Goal: Transaction & Acquisition: Purchase product/service

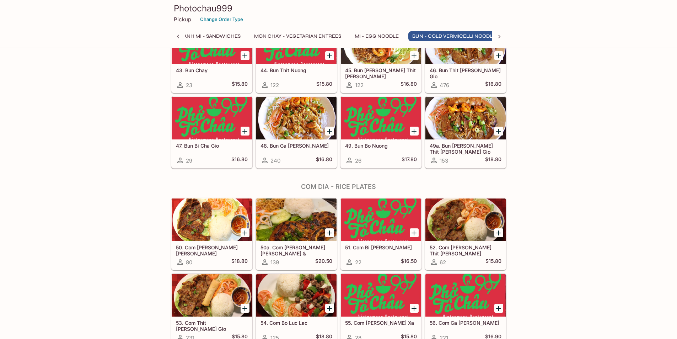
scroll to position [0, 188]
click at [461, 121] on div at bounding box center [466, 118] width 80 height 43
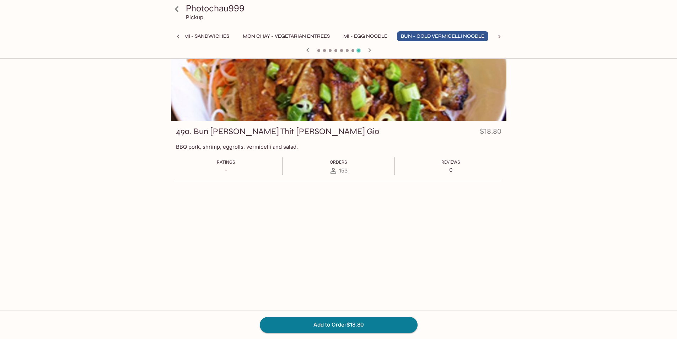
scroll to position [62, 0]
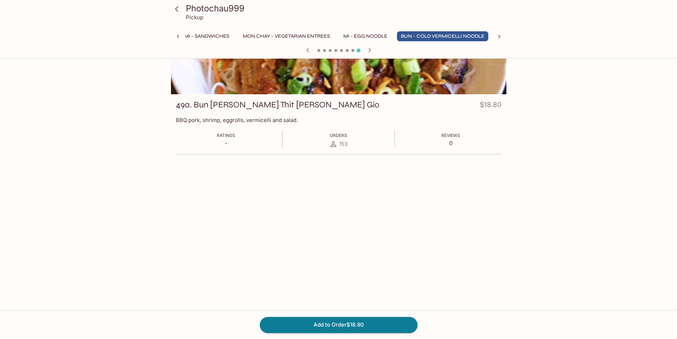
click at [176, 11] on icon at bounding box center [177, 9] width 12 height 12
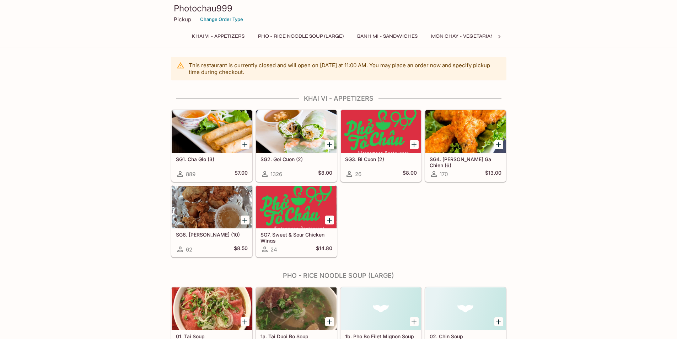
click at [502, 34] on icon at bounding box center [499, 36] width 7 height 7
click at [430, 33] on button "Bun - Cold Vermicelli Noodle" at bounding box center [409, 36] width 91 height 10
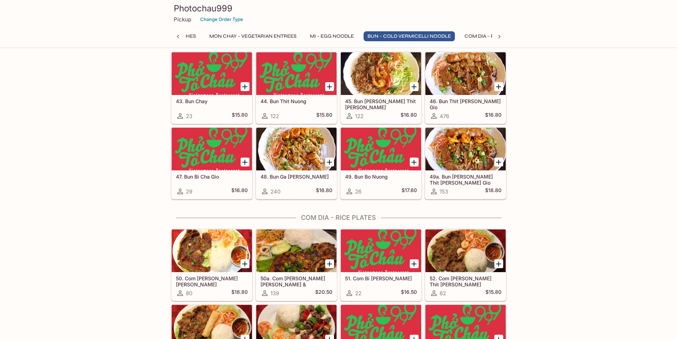
scroll to position [1332, 0]
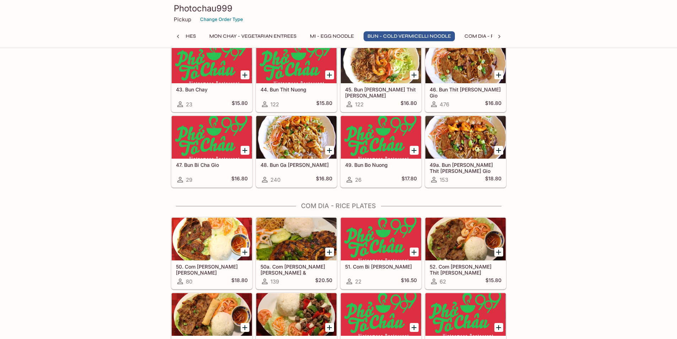
click at [282, 147] on div at bounding box center [296, 137] width 80 height 43
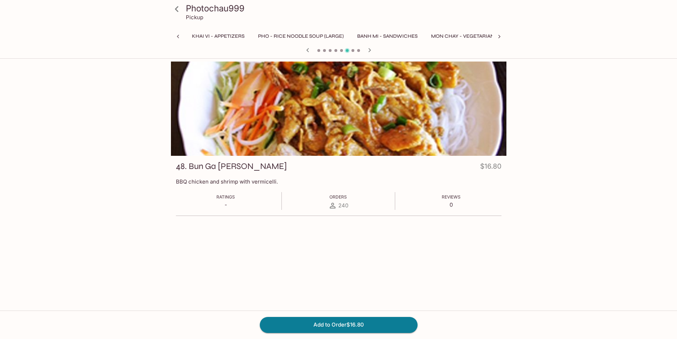
scroll to position [0, 188]
click at [179, 10] on icon at bounding box center [177, 9] width 12 height 12
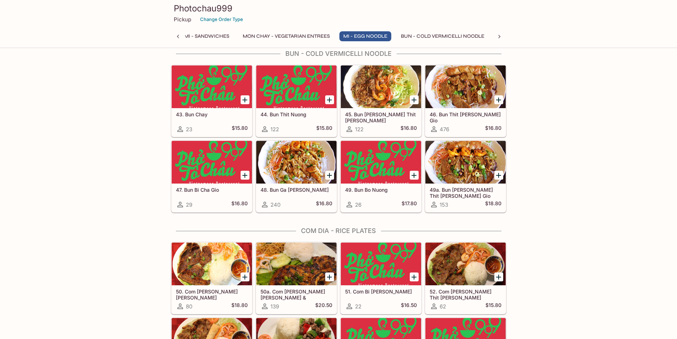
scroll to position [1280, 0]
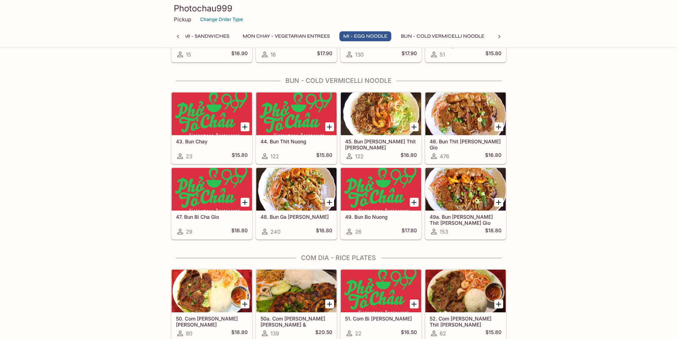
click at [459, 129] on div at bounding box center [466, 113] width 80 height 43
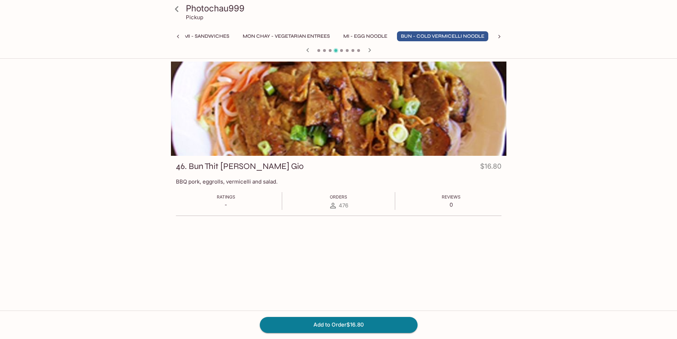
scroll to position [0, 188]
click at [310, 50] on icon "button" at bounding box center [308, 50] width 9 height 9
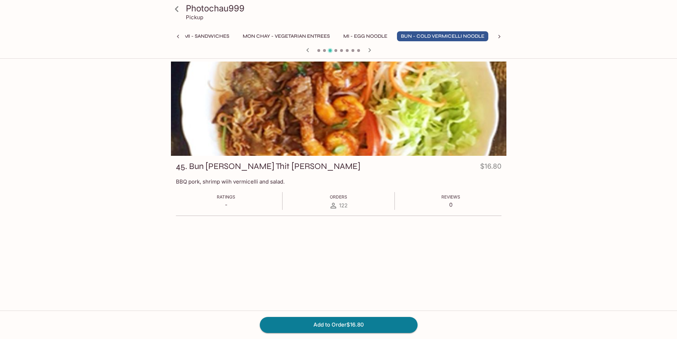
click at [310, 50] on icon "button" at bounding box center [308, 50] width 9 height 9
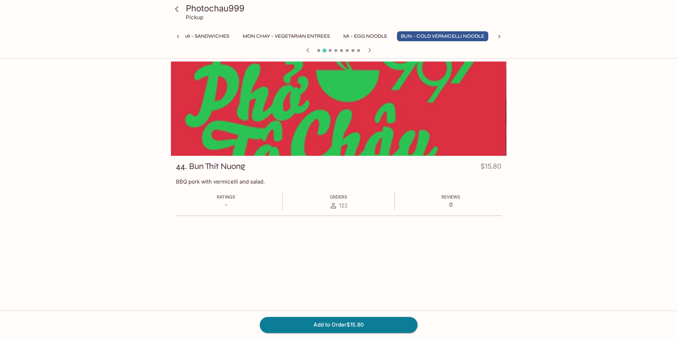
click at [310, 50] on icon "button" at bounding box center [308, 50] width 9 height 9
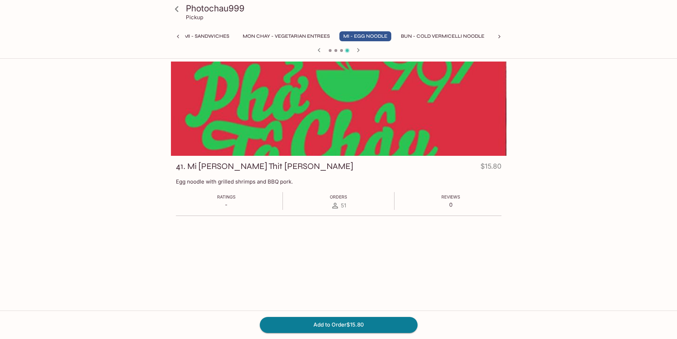
click at [359, 50] on icon "button" at bounding box center [358, 50] width 2 height 4
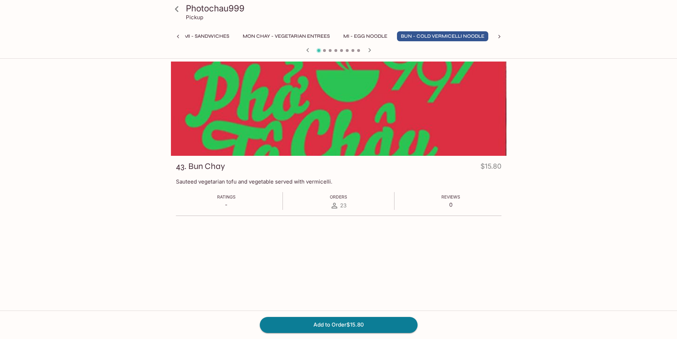
click at [359, 50] on span at bounding box center [358, 50] width 3 height 3
click at [366, 50] on icon "button" at bounding box center [370, 50] width 9 height 9
click at [368, 51] on icon "button" at bounding box center [370, 50] width 9 height 9
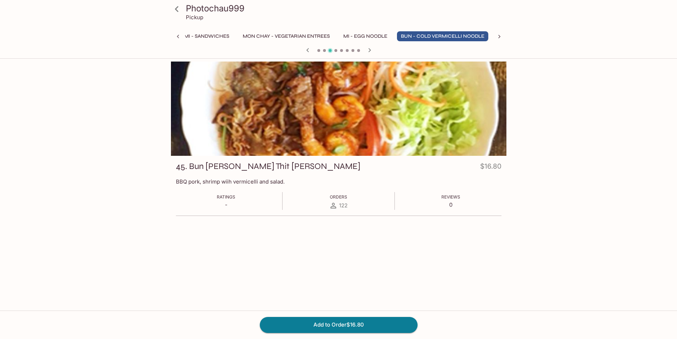
click at [368, 51] on icon "button" at bounding box center [370, 50] width 9 height 9
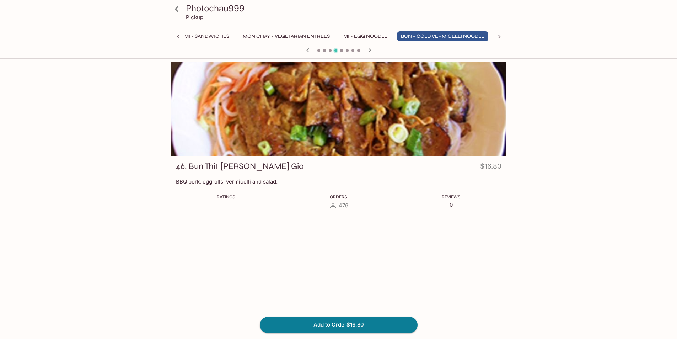
click at [368, 51] on icon "button" at bounding box center [370, 50] width 9 height 9
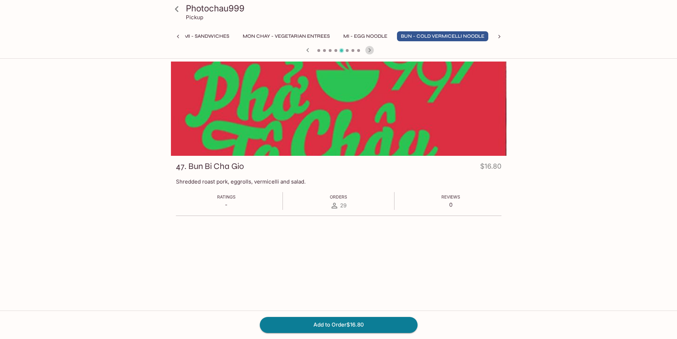
click at [368, 51] on icon "button" at bounding box center [370, 50] width 9 height 9
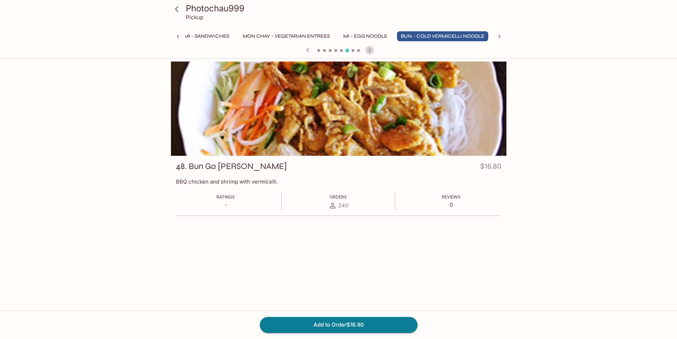
click at [368, 51] on icon "button" at bounding box center [370, 50] width 9 height 9
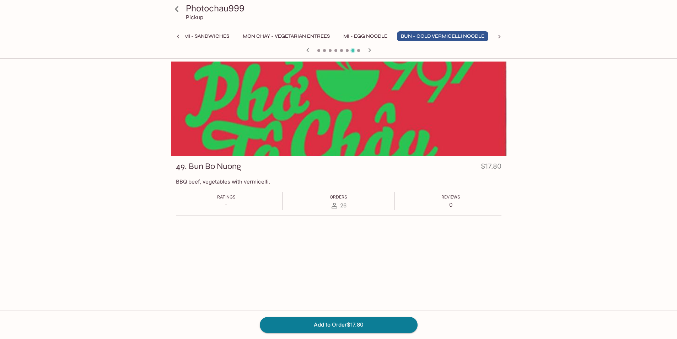
click at [368, 51] on icon "button" at bounding box center [370, 50] width 9 height 9
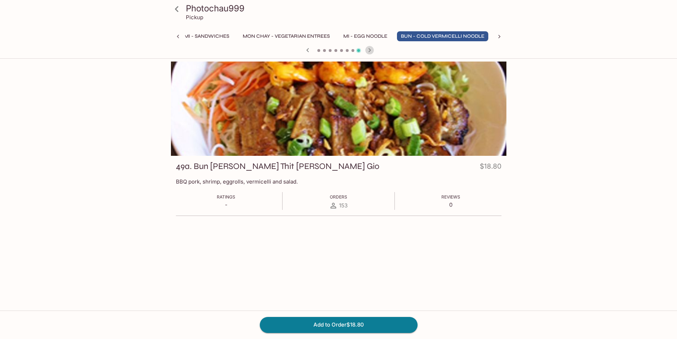
click at [368, 51] on icon "button" at bounding box center [370, 50] width 9 height 9
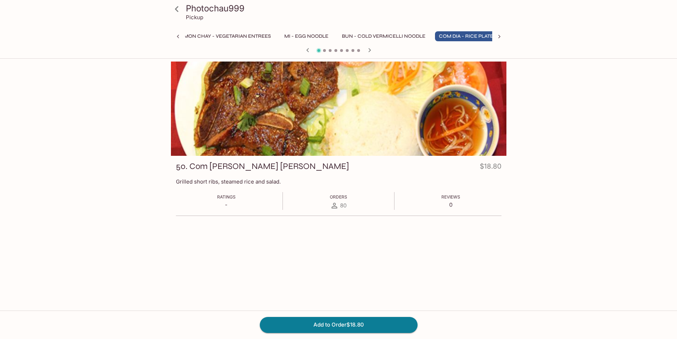
scroll to position [0, 260]
click at [177, 20] on div "Photochau999 Pickup" at bounding box center [338, 14] width 341 height 28
click at [175, 15] on icon at bounding box center [177, 9] width 12 height 12
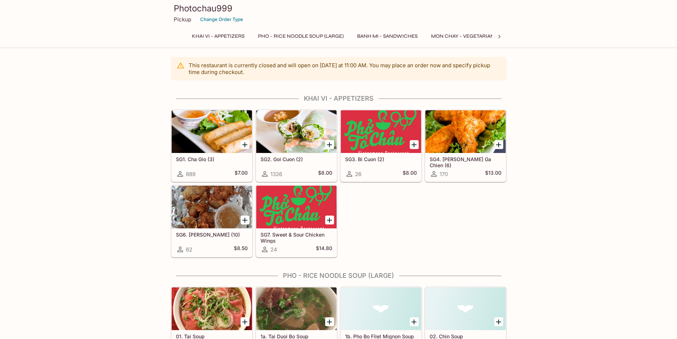
click at [501, 37] on icon at bounding box center [499, 36] width 7 height 7
click at [179, 38] on icon at bounding box center [178, 37] width 2 height 4
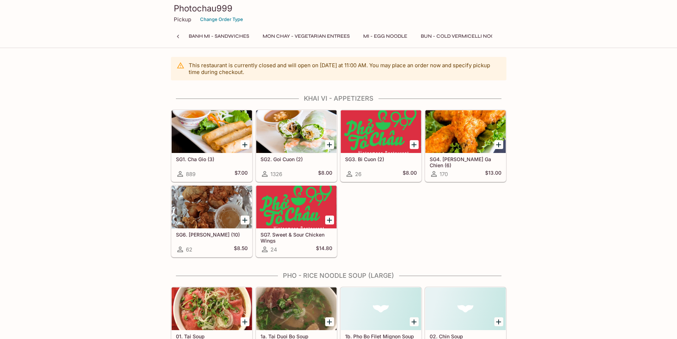
scroll to position [0, 154]
click at [179, 38] on icon at bounding box center [178, 37] width 2 height 4
click at [280, 36] on button "Pho - Rice Noodle Soup (Large)" at bounding box center [301, 36] width 94 height 10
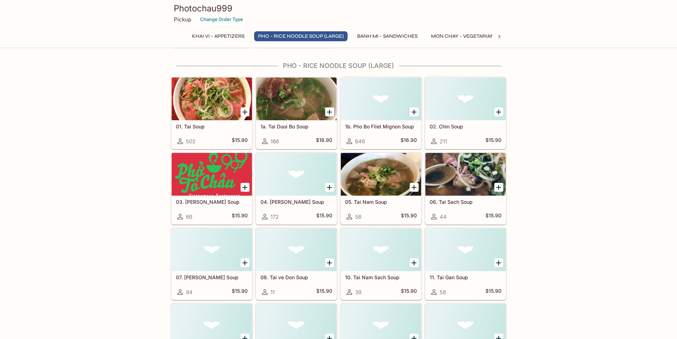
scroll to position [211, 0]
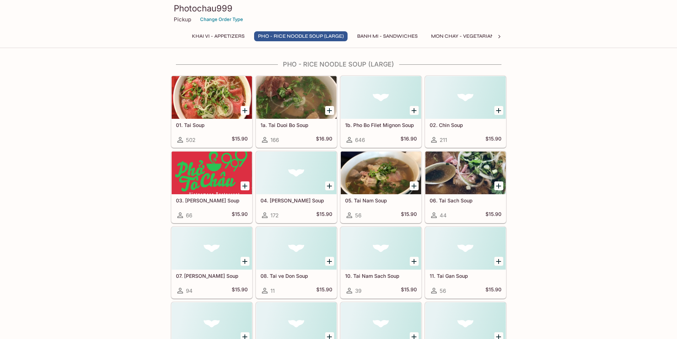
click at [220, 102] on div at bounding box center [212, 97] width 80 height 43
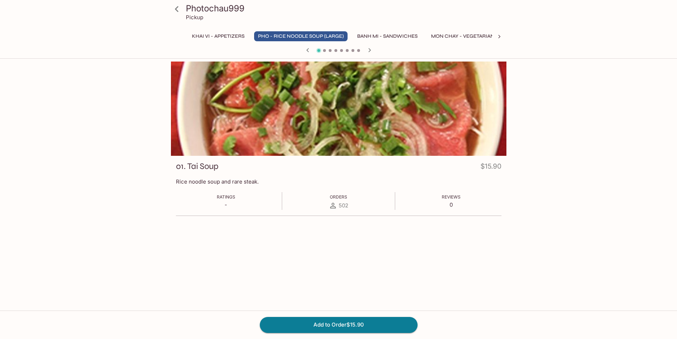
click at [374, 50] on icon "button" at bounding box center [370, 50] width 9 height 9
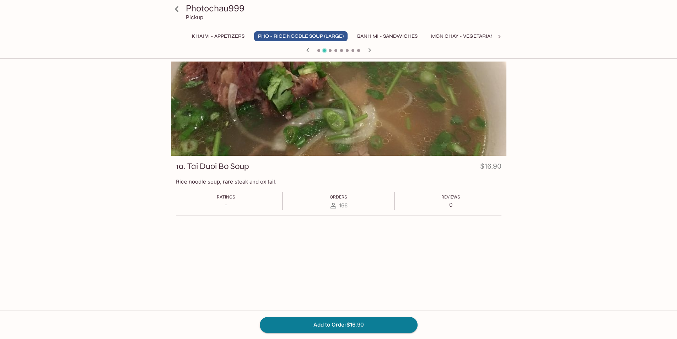
click at [372, 50] on icon "button" at bounding box center [370, 50] width 9 height 9
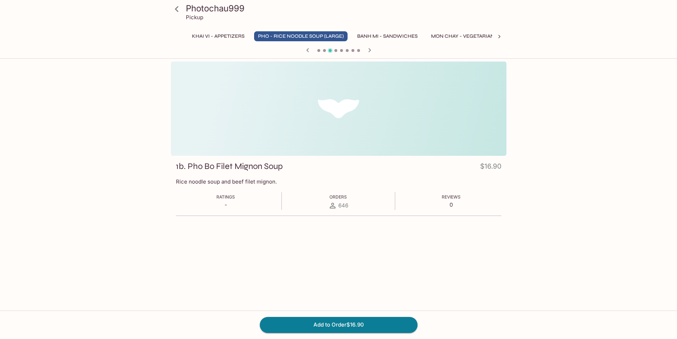
click at [372, 50] on icon "button" at bounding box center [370, 50] width 9 height 9
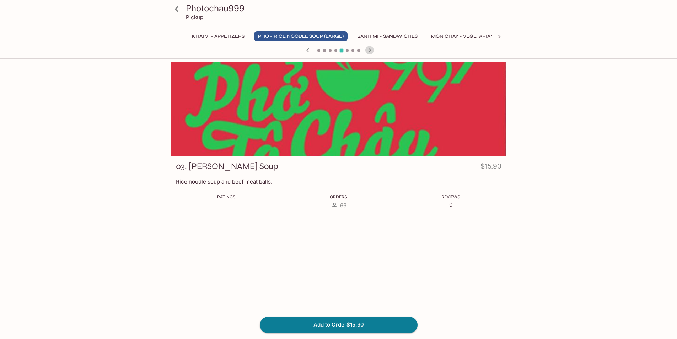
click at [372, 50] on icon "button" at bounding box center [370, 50] width 9 height 9
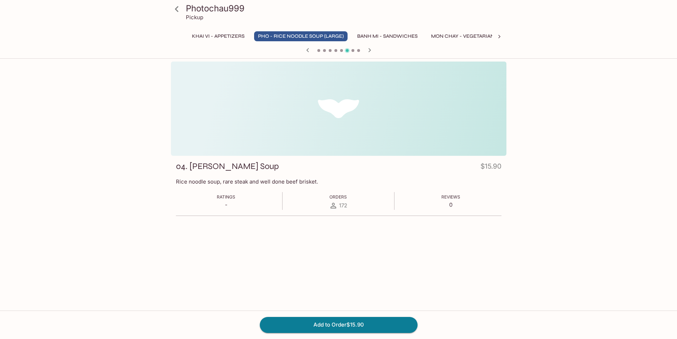
click at [372, 50] on icon "button" at bounding box center [370, 50] width 9 height 9
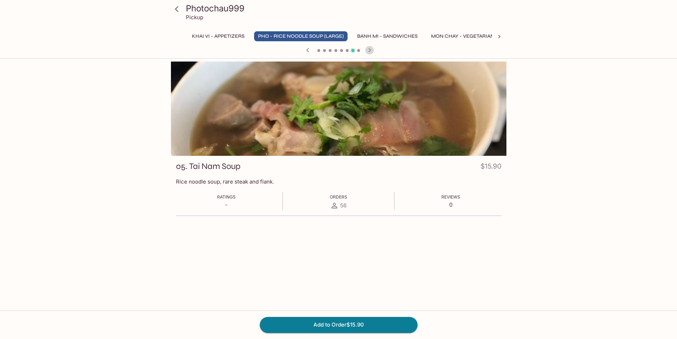
click at [372, 50] on icon "button" at bounding box center [370, 50] width 9 height 9
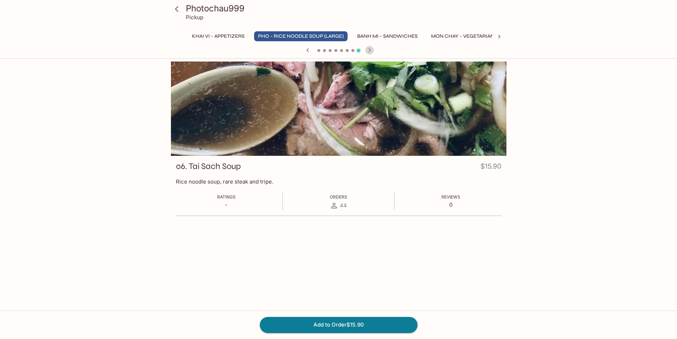
click at [372, 50] on icon "button" at bounding box center [370, 50] width 9 height 9
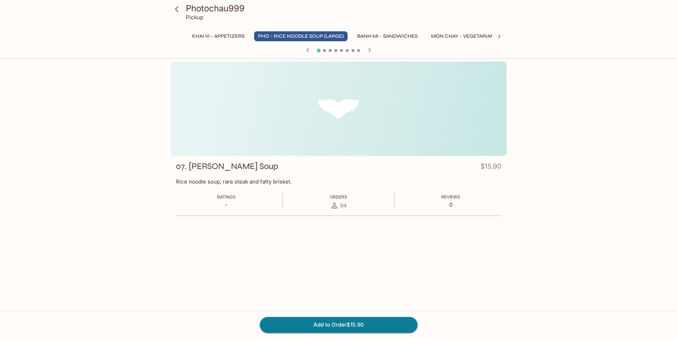
click at [372, 50] on icon "button" at bounding box center [370, 50] width 9 height 9
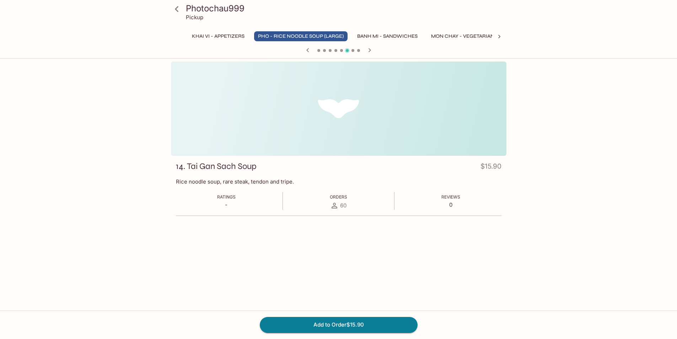
click at [372, 50] on icon "button" at bounding box center [370, 50] width 9 height 9
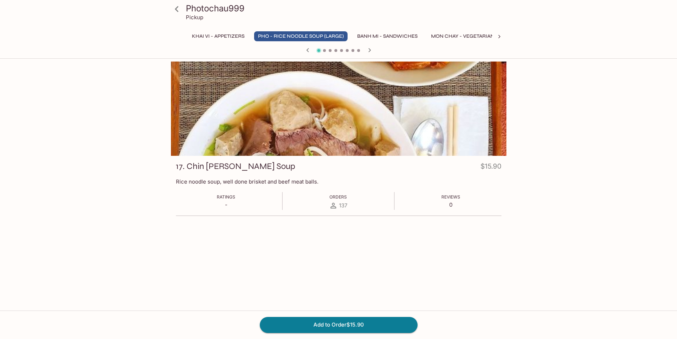
click at [178, 11] on icon at bounding box center [177, 9] width 4 height 6
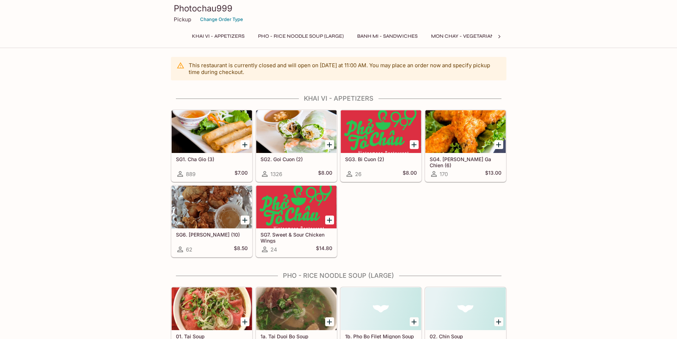
click at [387, 46] on div "Photochau999 Pickup Change Order Type Khai Vi - Appetizers Pho - Rice Noodle So…" at bounding box center [338, 24] width 677 height 48
click at [383, 36] on button "Banh Mi - Sandwiches" at bounding box center [387, 36] width 68 height 10
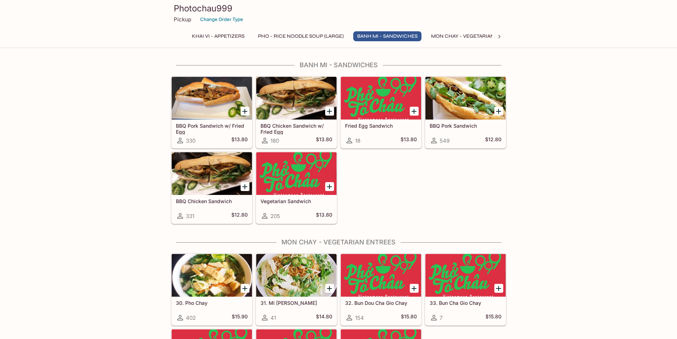
scroll to position [841, 0]
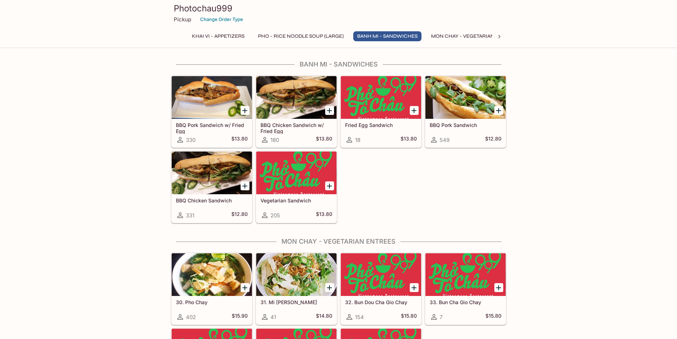
click at [496, 37] on div at bounding box center [499, 36] width 14 height 11
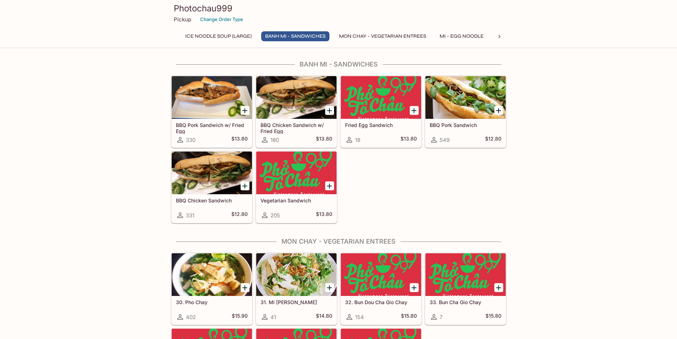
scroll to position [0, 222]
click at [426, 34] on button "Bun - Cold Vermicelli Noodle" at bounding box center [409, 36] width 91 height 10
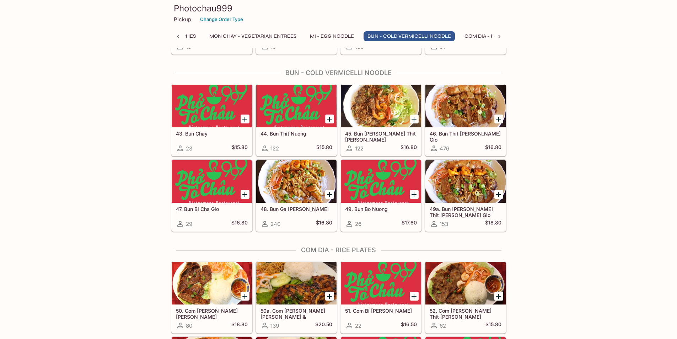
scroll to position [1296, 0]
